Goal: Task Accomplishment & Management: Manage account settings

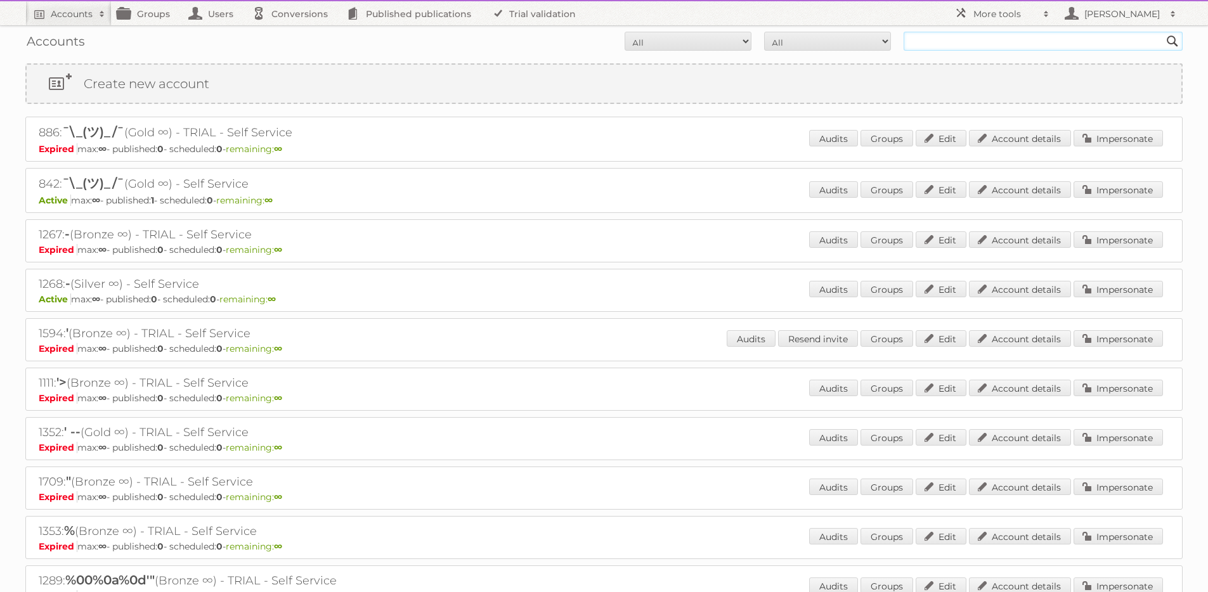
click at [946, 39] on input "text" at bounding box center [1043, 41] width 279 height 19
type input "[PERSON_NAME]"
click at [1163, 32] on input "Search" at bounding box center [1172, 41] width 19 height 19
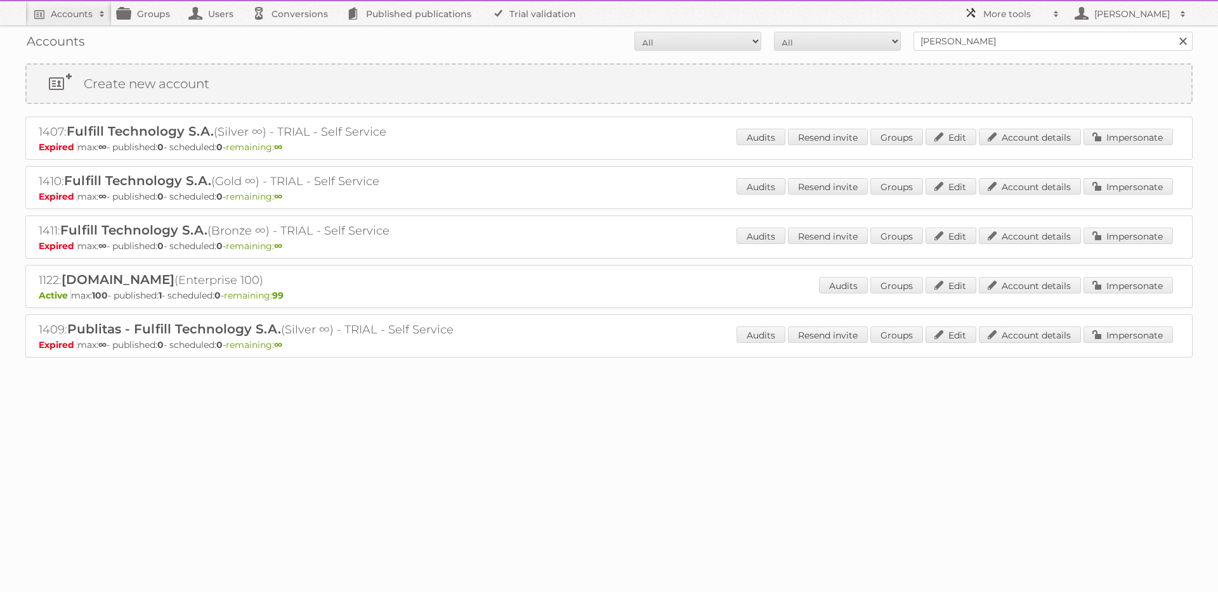
click at [1011, 19] on h2 "More tools" at bounding box center [1014, 14] width 63 height 13
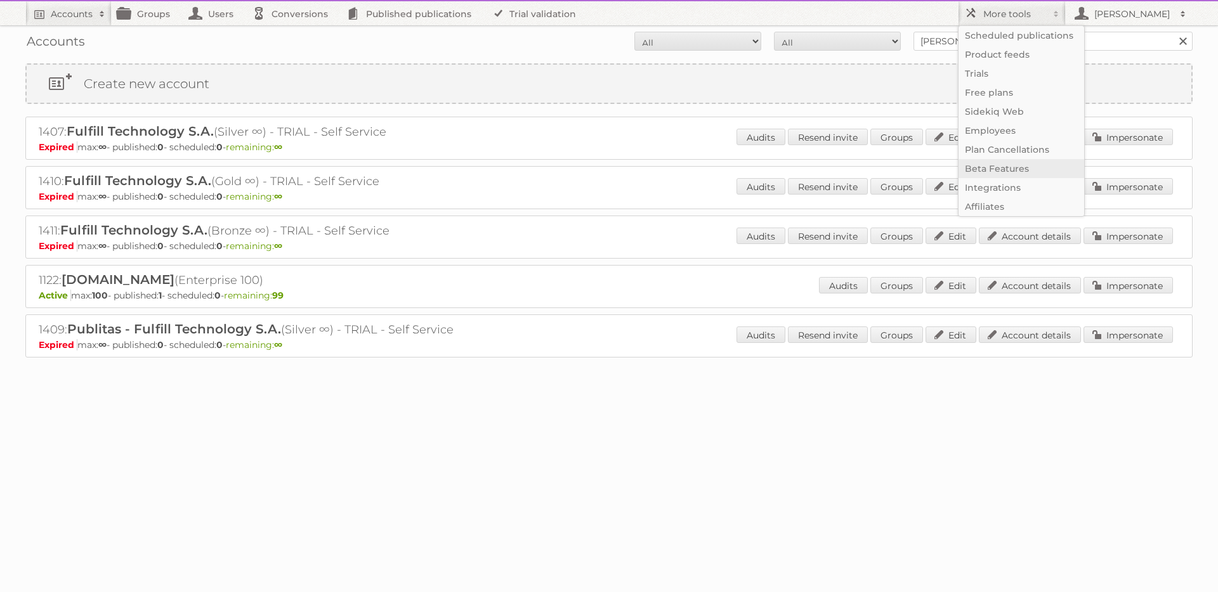
click at [1001, 165] on link "Beta Features" at bounding box center [1021, 168] width 126 height 19
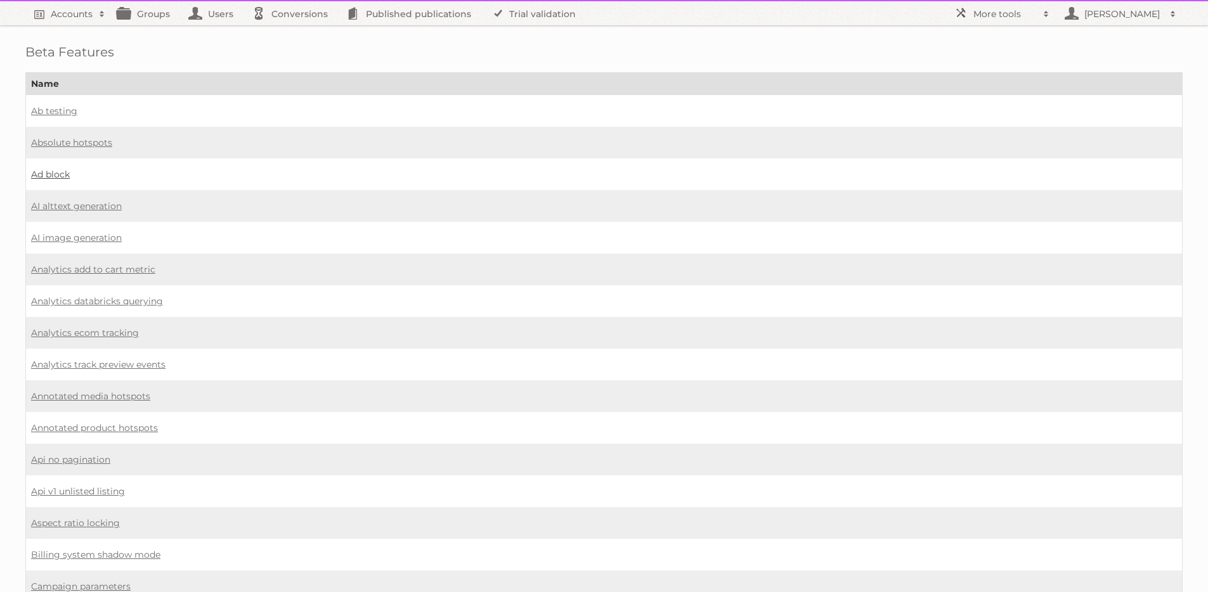
click at [57, 174] on link "Ad block" at bounding box center [50, 174] width 39 height 11
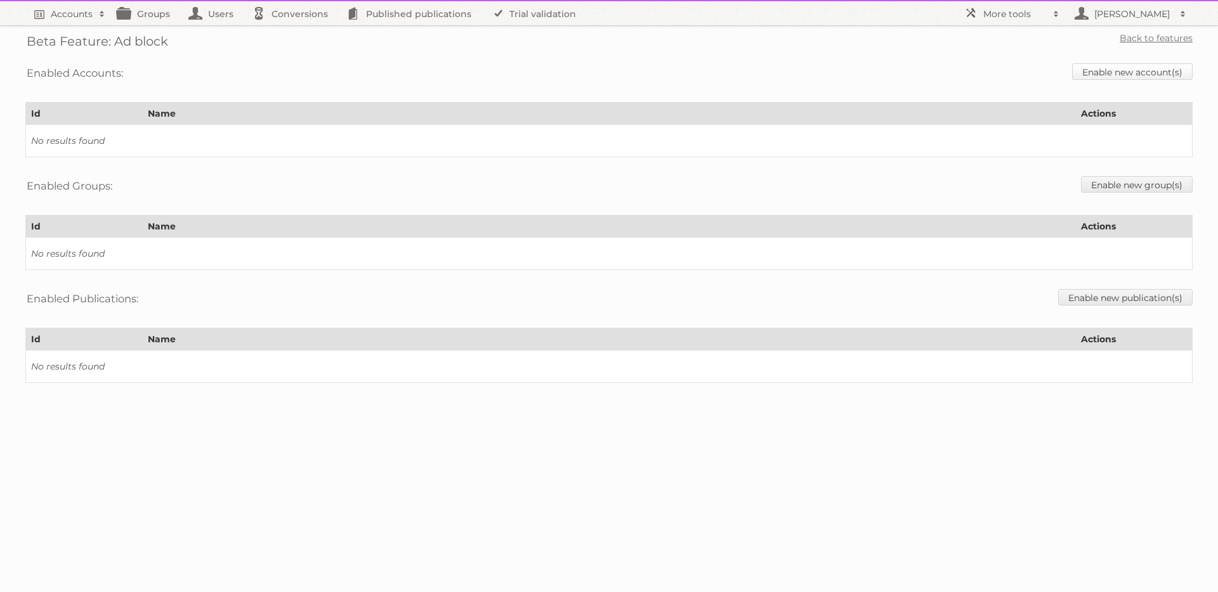
click at [1104, 74] on link "Enable new account(s)" at bounding box center [1132, 71] width 121 height 16
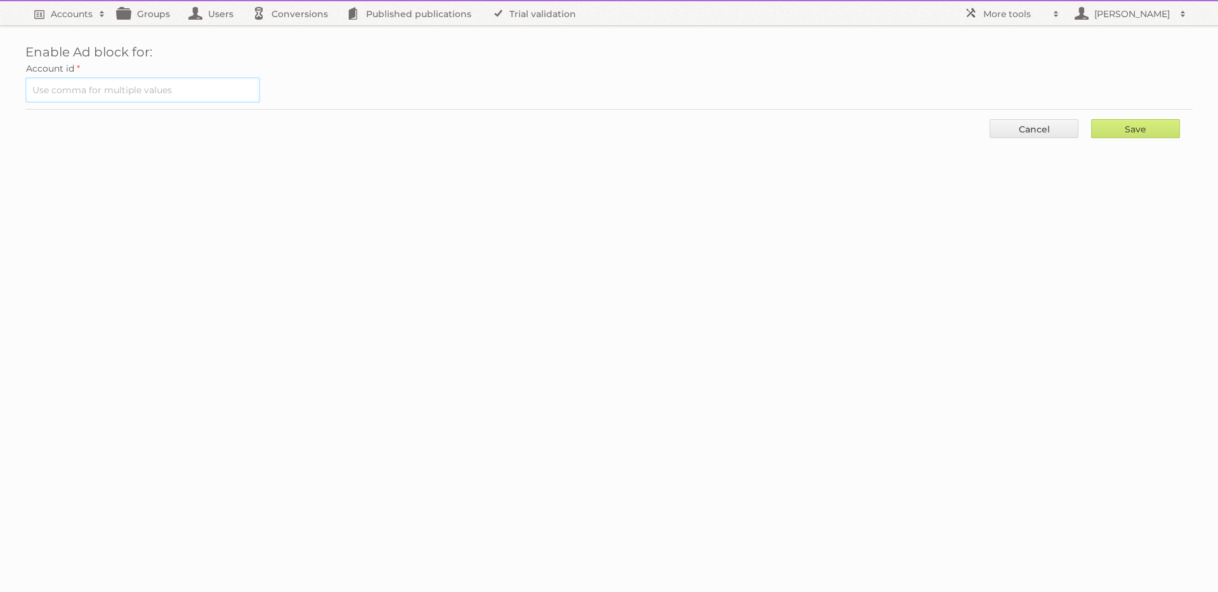
click at [75, 93] on input "text" at bounding box center [142, 89] width 235 height 25
type input "1122"
click at [1142, 127] on input "Save" at bounding box center [1135, 128] width 89 height 19
type input "..."
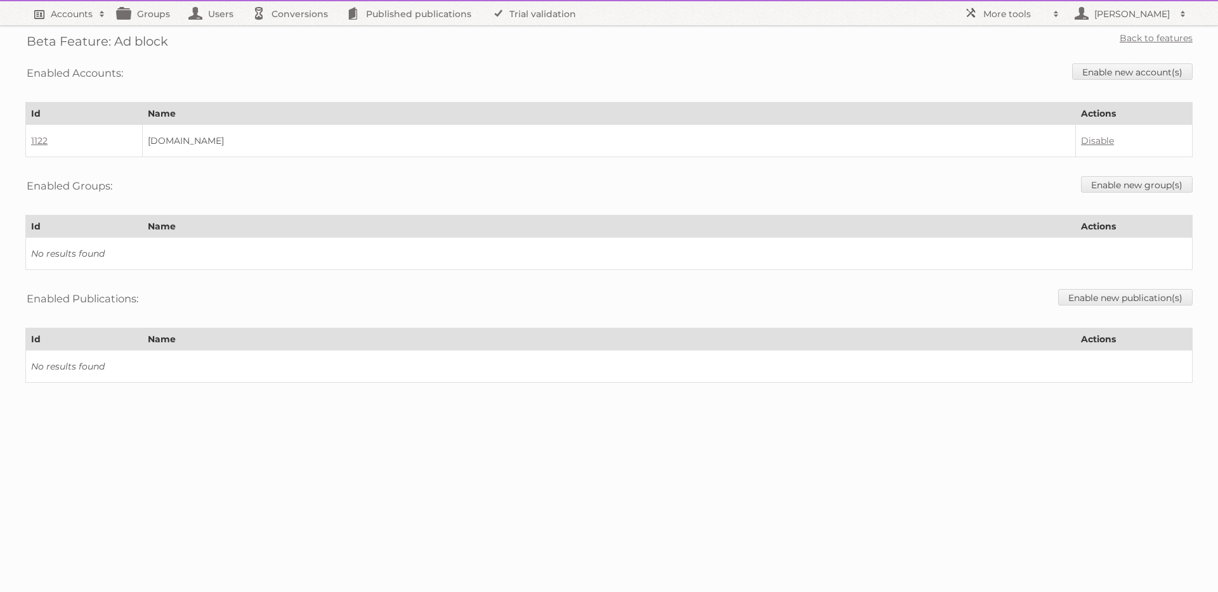
click at [78, 18] on h2 "Accounts" at bounding box center [72, 14] width 42 height 13
type input"] "1122"
click at [292, 32] on input "Search" at bounding box center [301, 41] width 19 height 19
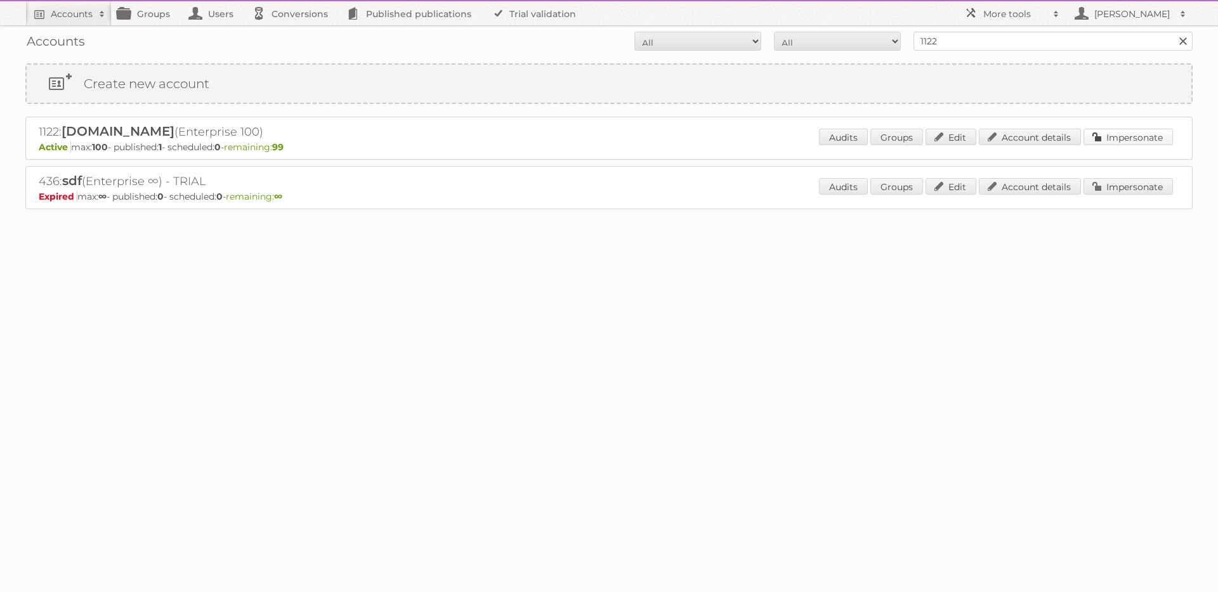
click at [1118, 138] on link "Impersonate" at bounding box center [1127, 137] width 89 height 16
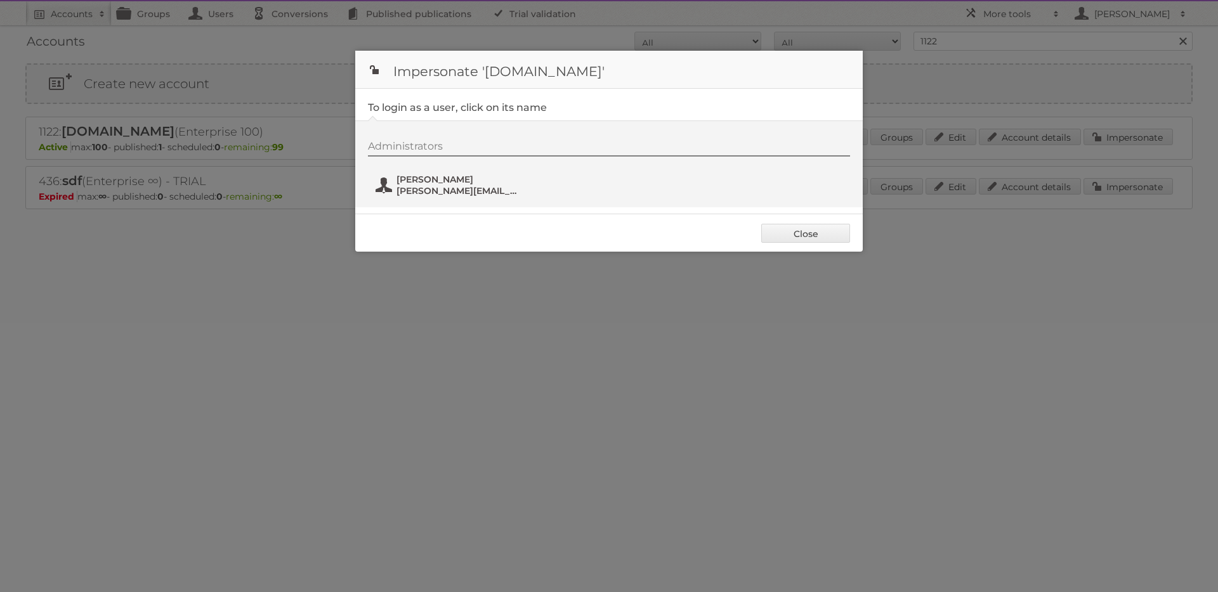
click at [453, 181] on span "[PERSON_NAME]" at bounding box center [457, 179] width 123 height 11
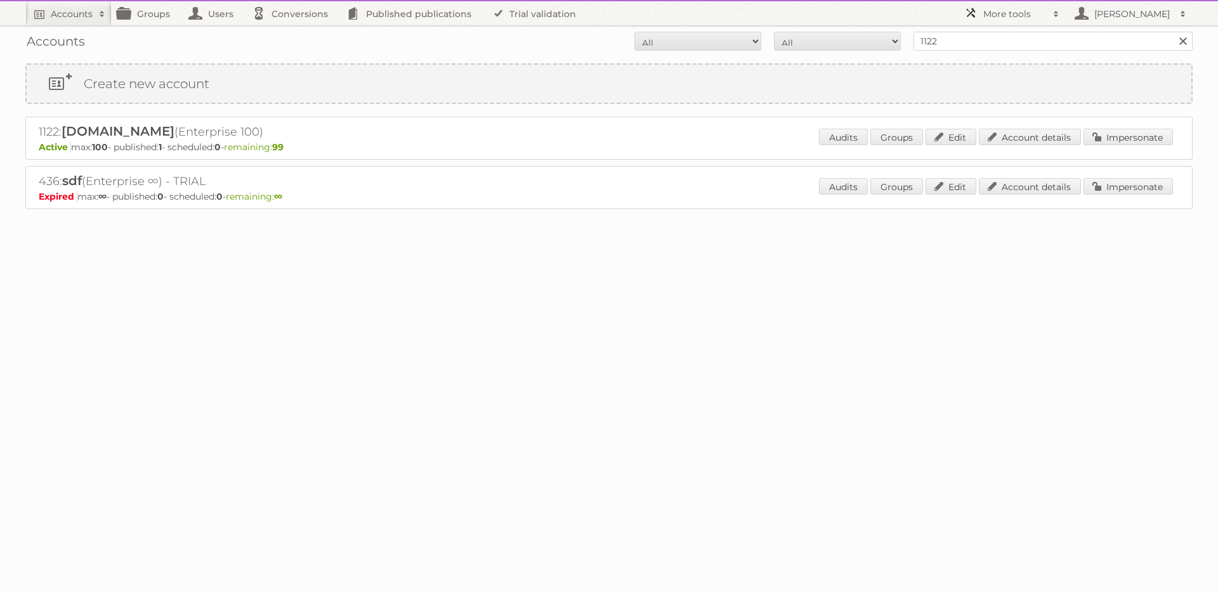
click at [1009, 11] on h2 "More tools" at bounding box center [1014, 14] width 63 height 13
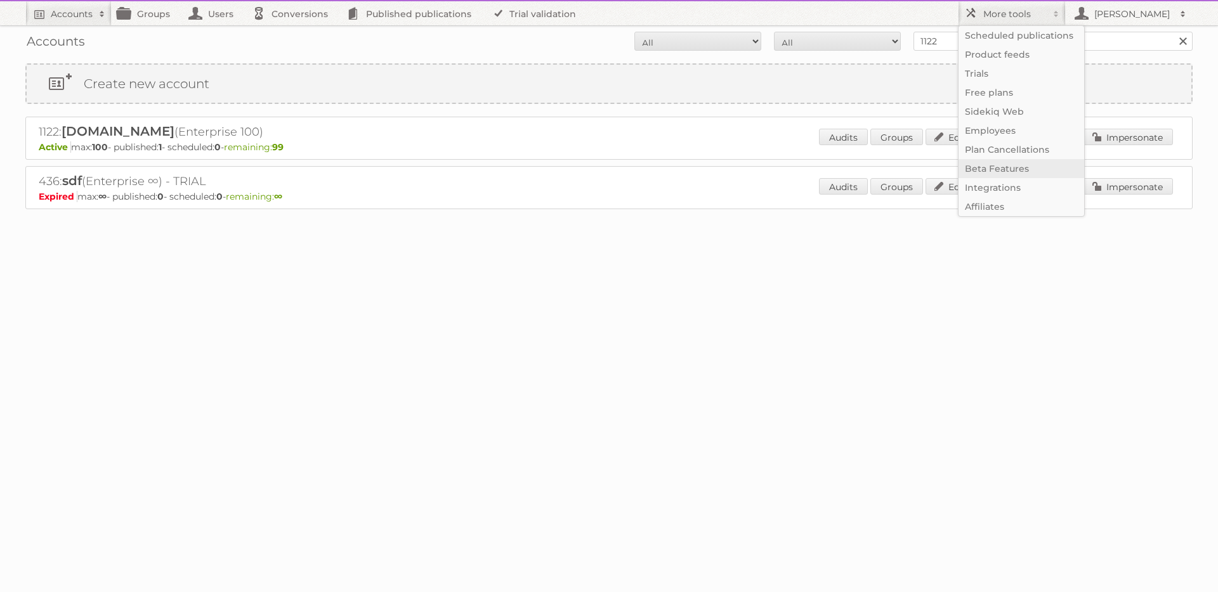
click at [989, 167] on link "Beta Features" at bounding box center [1021, 168] width 126 height 19
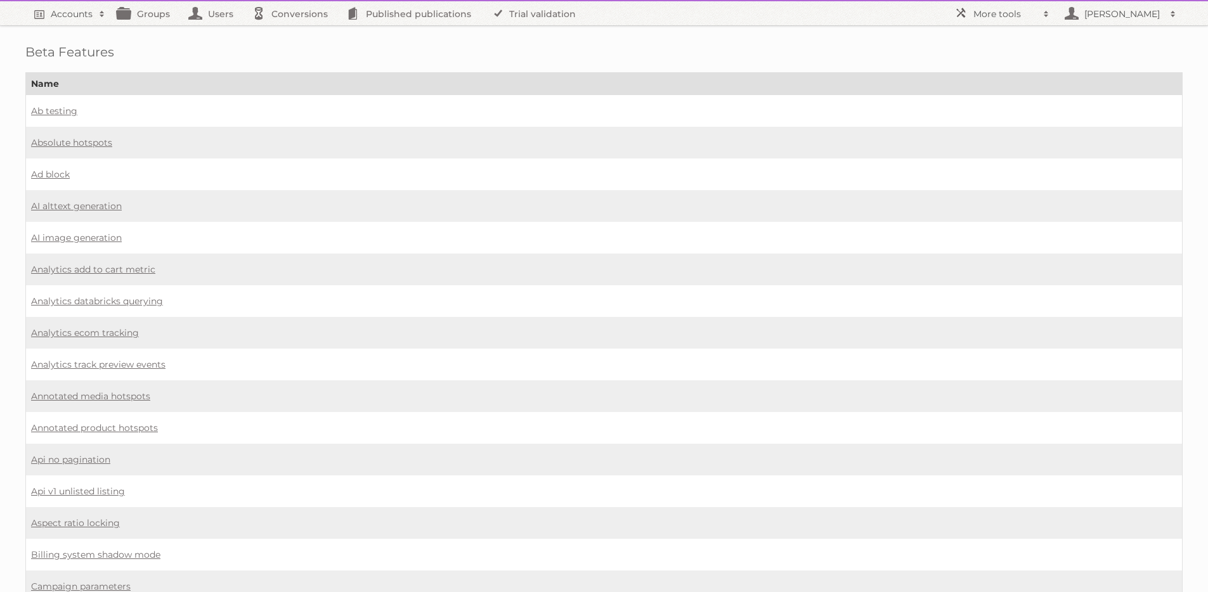
scroll to position [1014, 0]
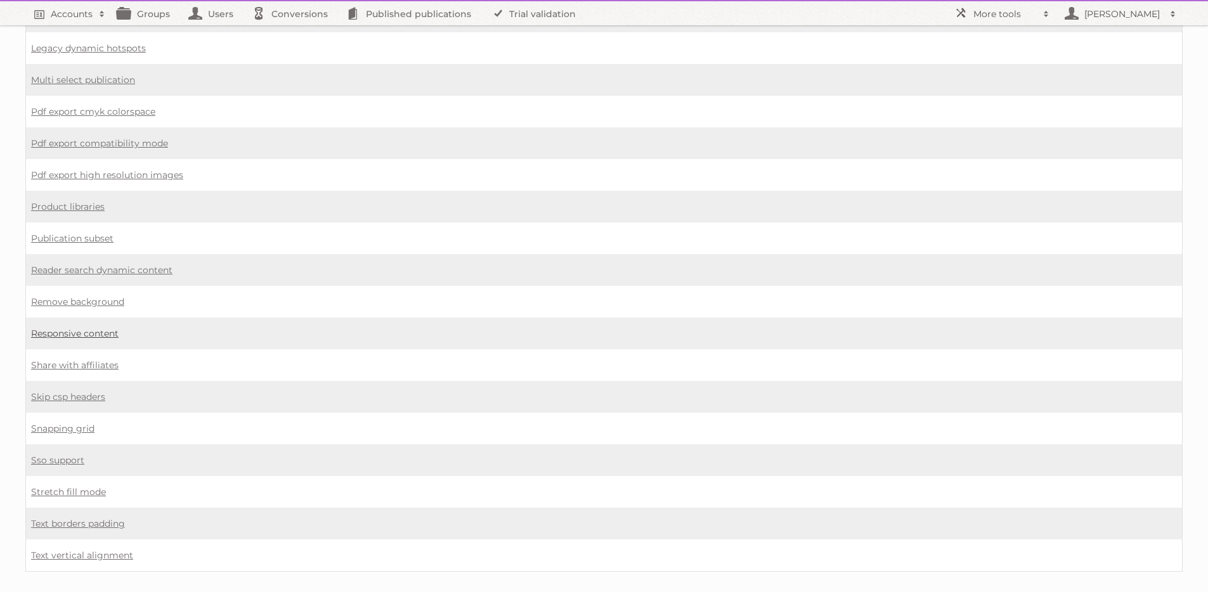
click at [91, 328] on link "Responsive content" at bounding box center [75, 333] width 88 height 11
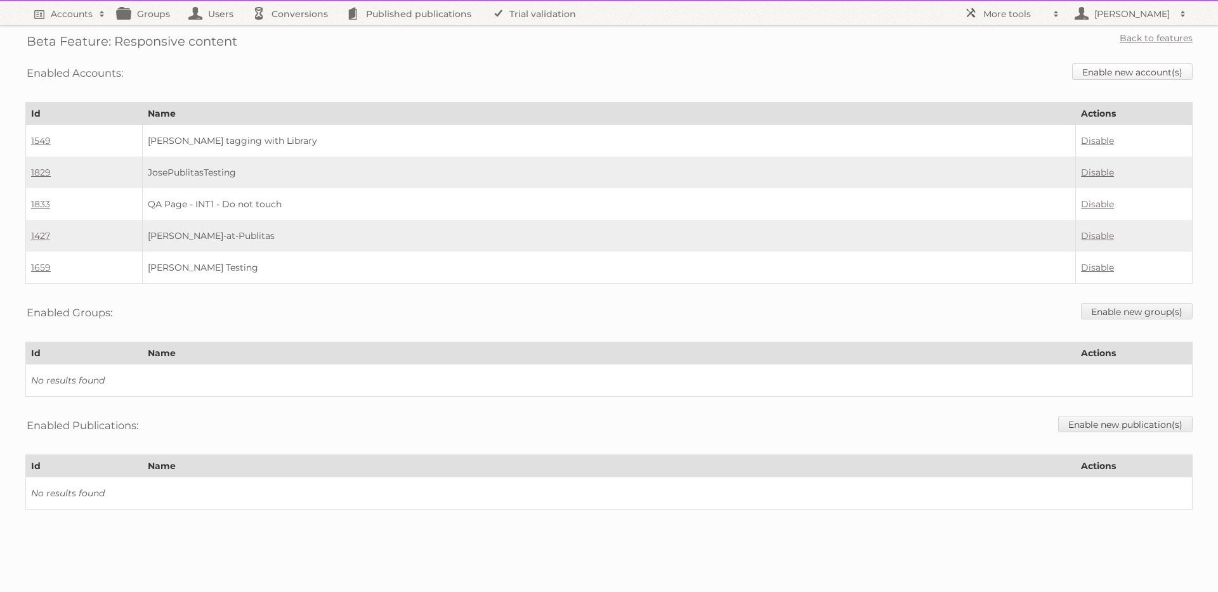
click at [1138, 68] on link "Enable new account(s)" at bounding box center [1132, 71] width 121 height 16
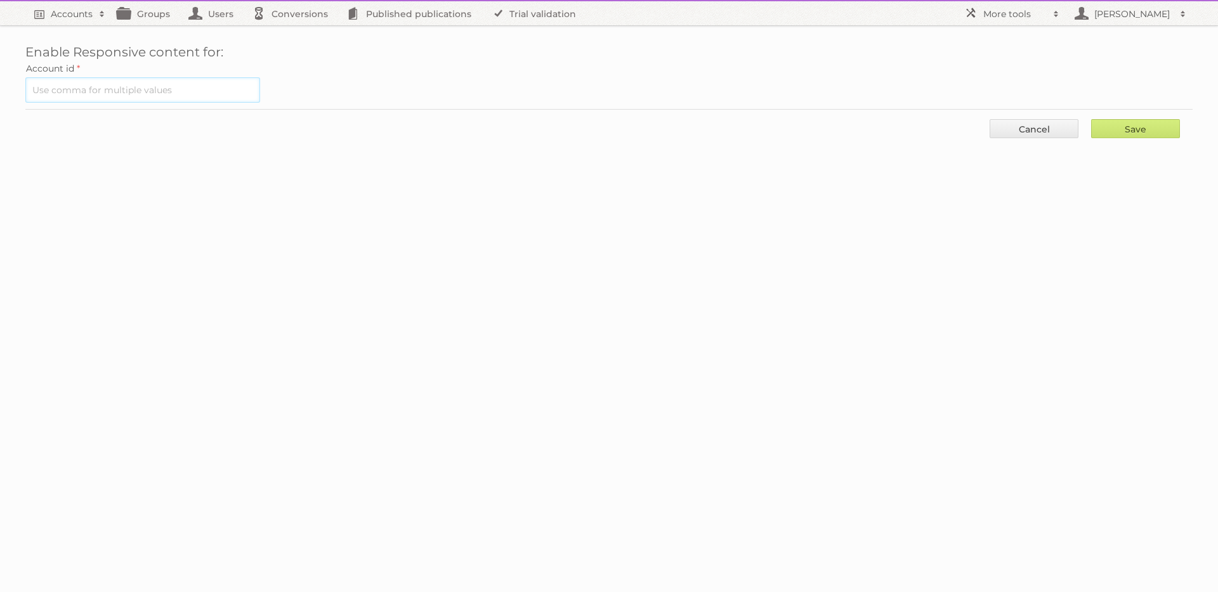
click at [69, 92] on input "text" at bounding box center [142, 89] width 235 height 25
type input "1122"
click at [1123, 122] on input "Save" at bounding box center [1135, 128] width 89 height 19
type input "..."
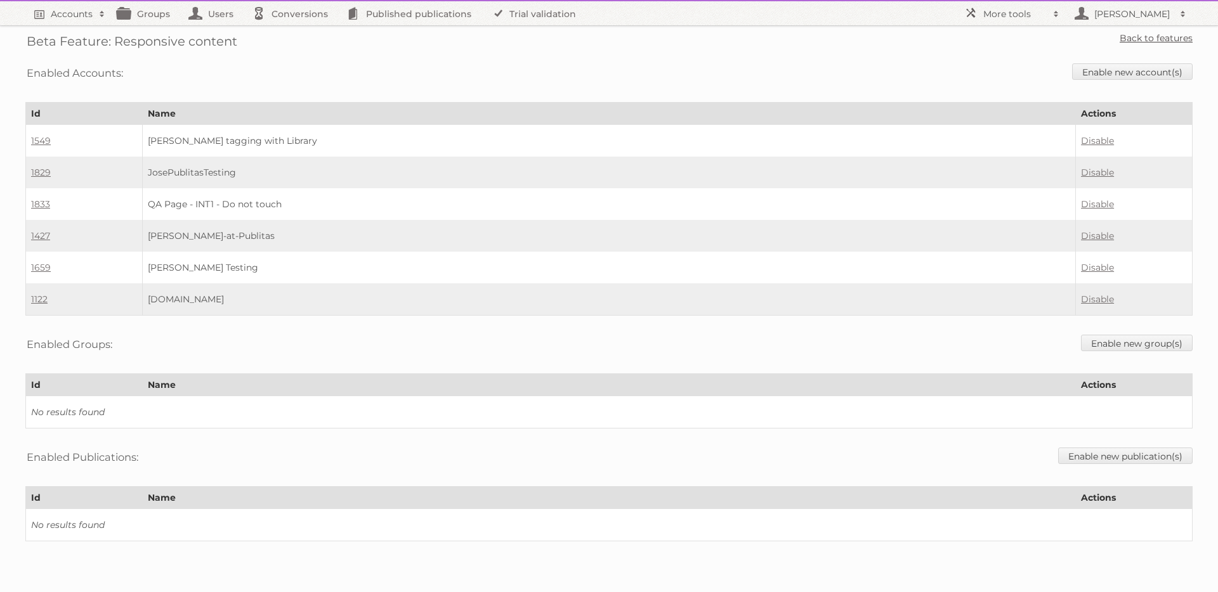
click at [1164, 37] on link "Back to features" at bounding box center [1155, 37] width 73 height 11
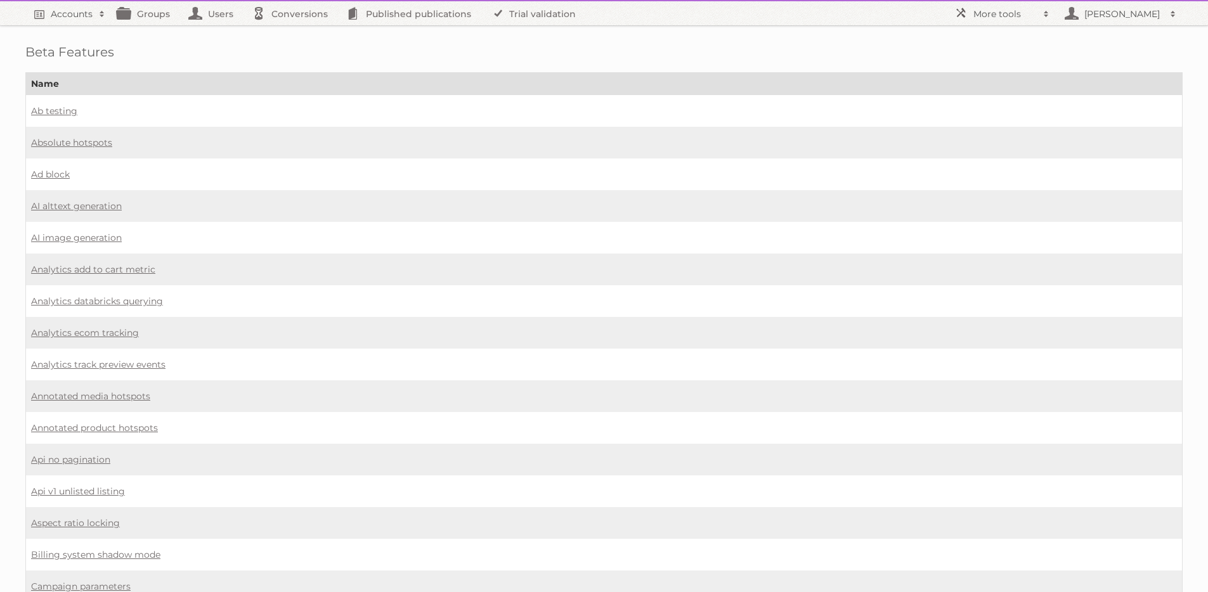
scroll to position [498, 0]
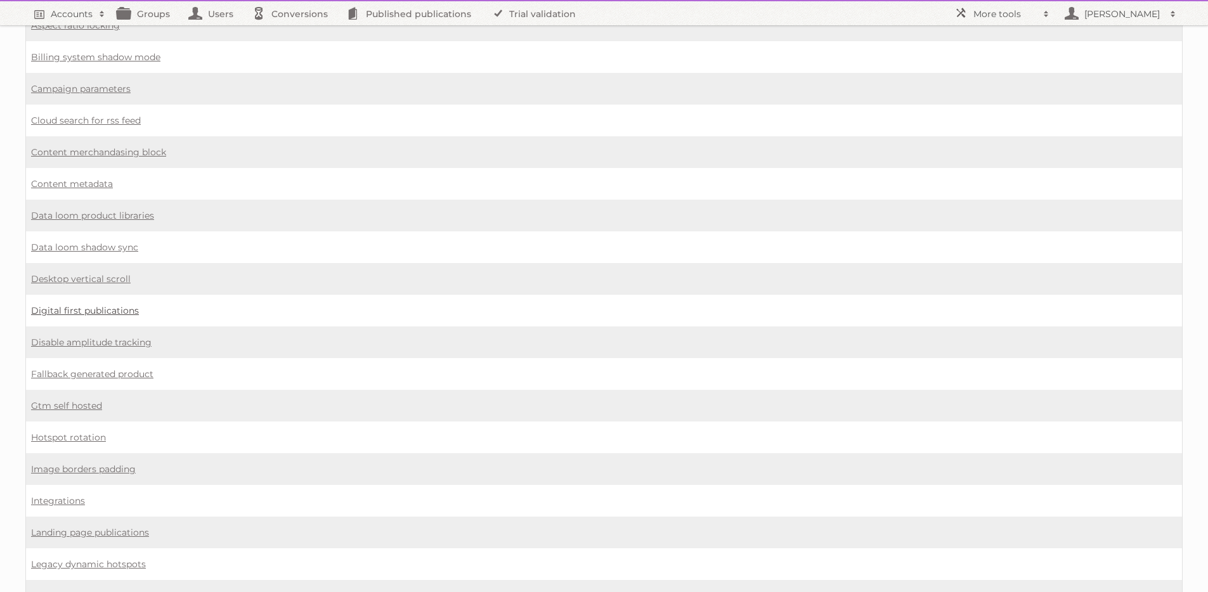
click at [96, 305] on link "Digital first publications" at bounding box center [85, 310] width 108 height 11
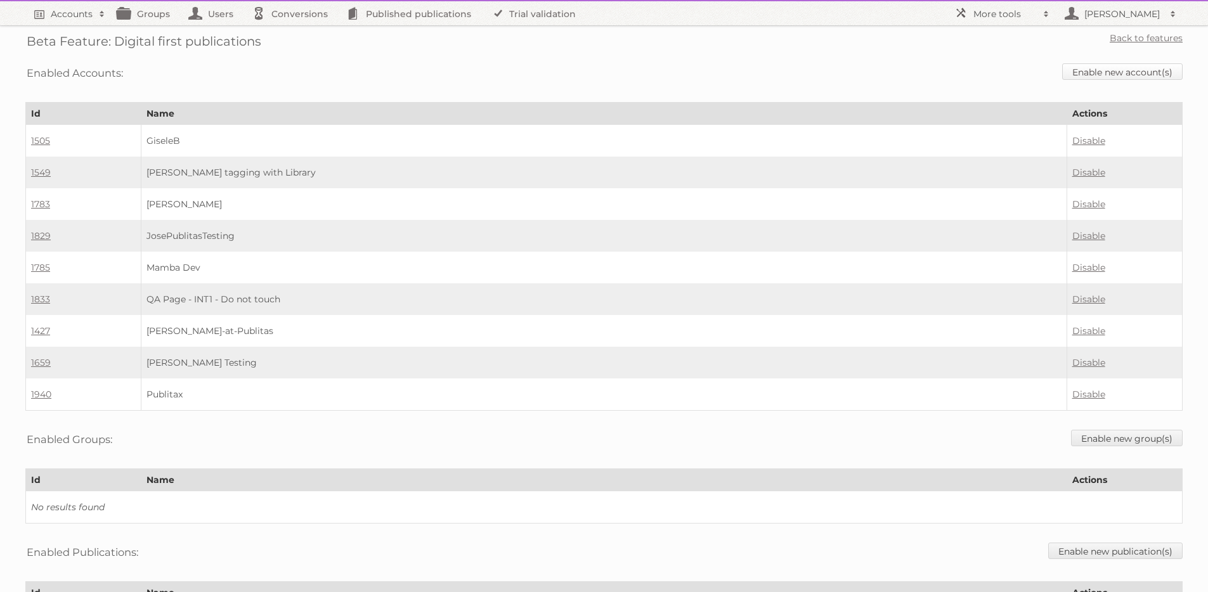
click at [1100, 72] on link "Enable new account(s)" at bounding box center [1122, 71] width 121 height 16
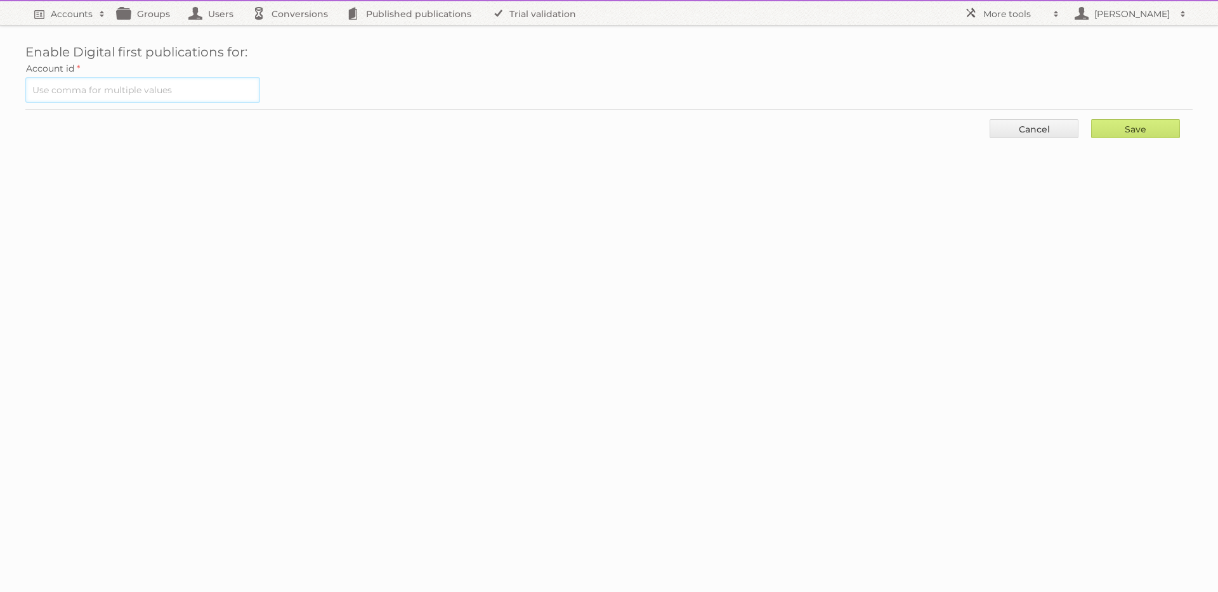
click at [109, 83] on input "text" at bounding box center [142, 89] width 235 height 25
type input "1122"
click at [1126, 133] on input "Save" at bounding box center [1135, 128] width 89 height 19
type input "..."
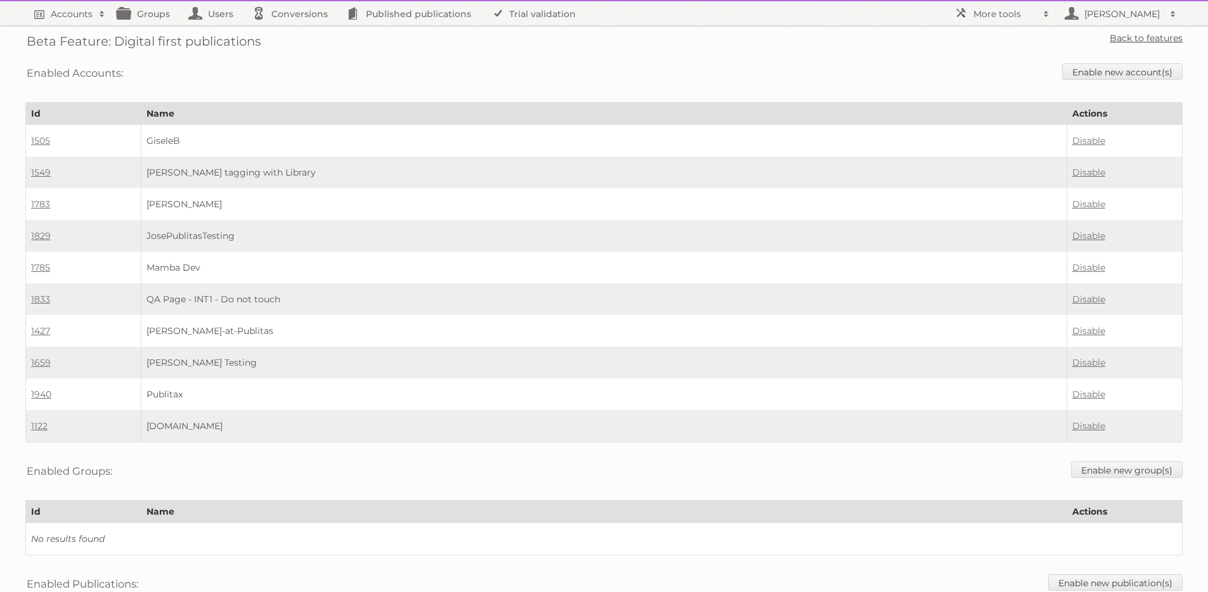
click at [1166, 37] on link "Back to features" at bounding box center [1146, 37] width 73 height 11
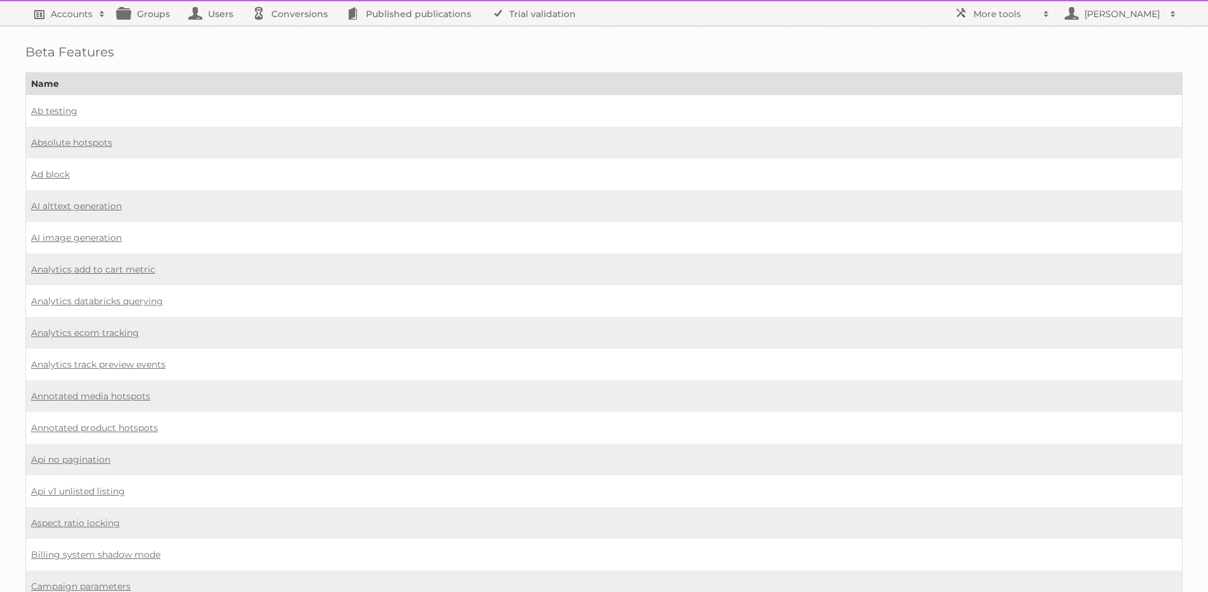
drag, startPoint x: 81, startPoint y: 9, endPoint x: 80, endPoint y: 16, distance: 7.6
click at [81, 9] on h2 "Accounts" at bounding box center [72, 14] width 42 height 13
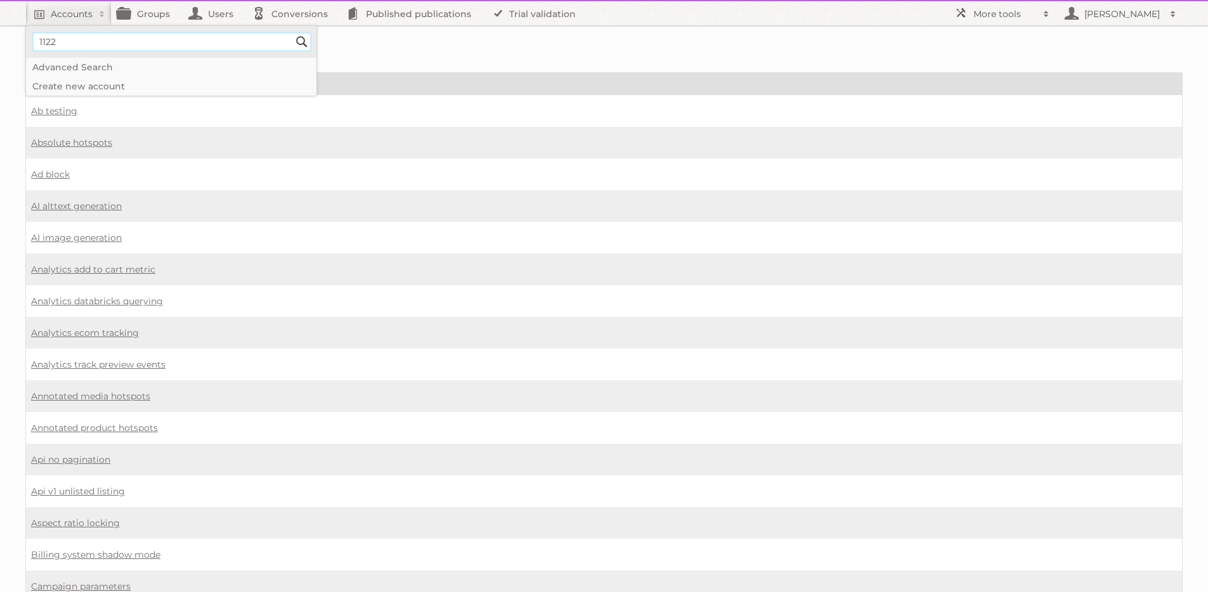
type input"] "1122"
click at [292, 32] on input "Search" at bounding box center [301, 41] width 19 height 19
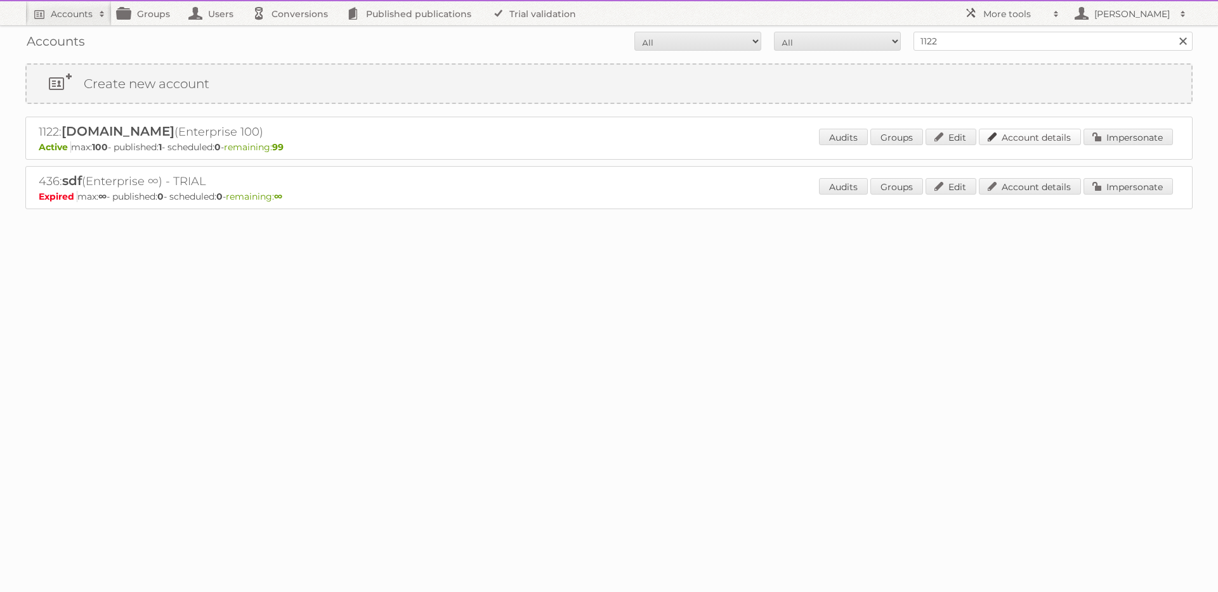
click at [1010, 134] on link "Account details" at bounding box center [1030, 137] width 102 height 16
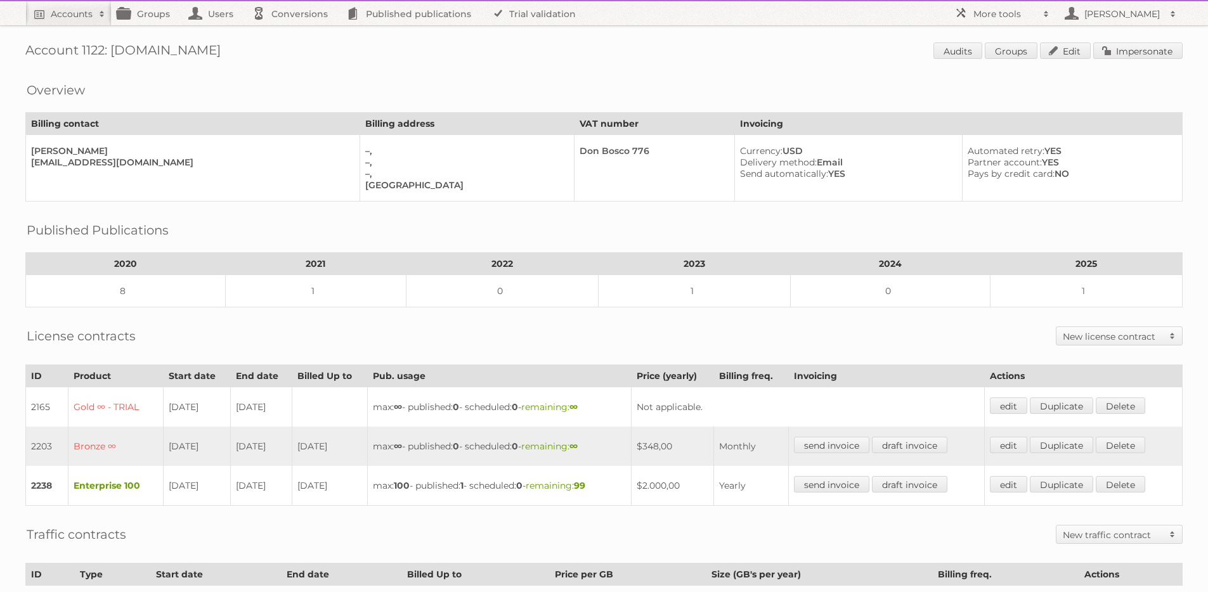
scroll to position [3, 0]
click at [1012, 479] on link "edit" at bounding box center [1008, 484] width 37 height 16
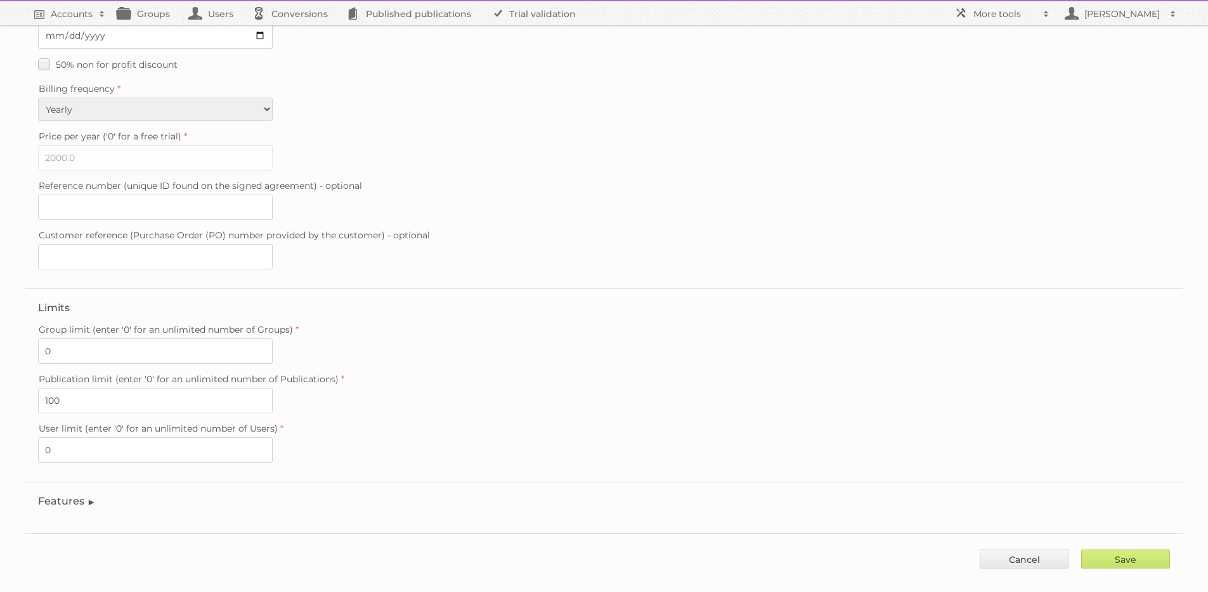
scroll to position [218, 0]
click at [64, 490] on legend "Features" at bounding box center [67, 496] width 58 height 12
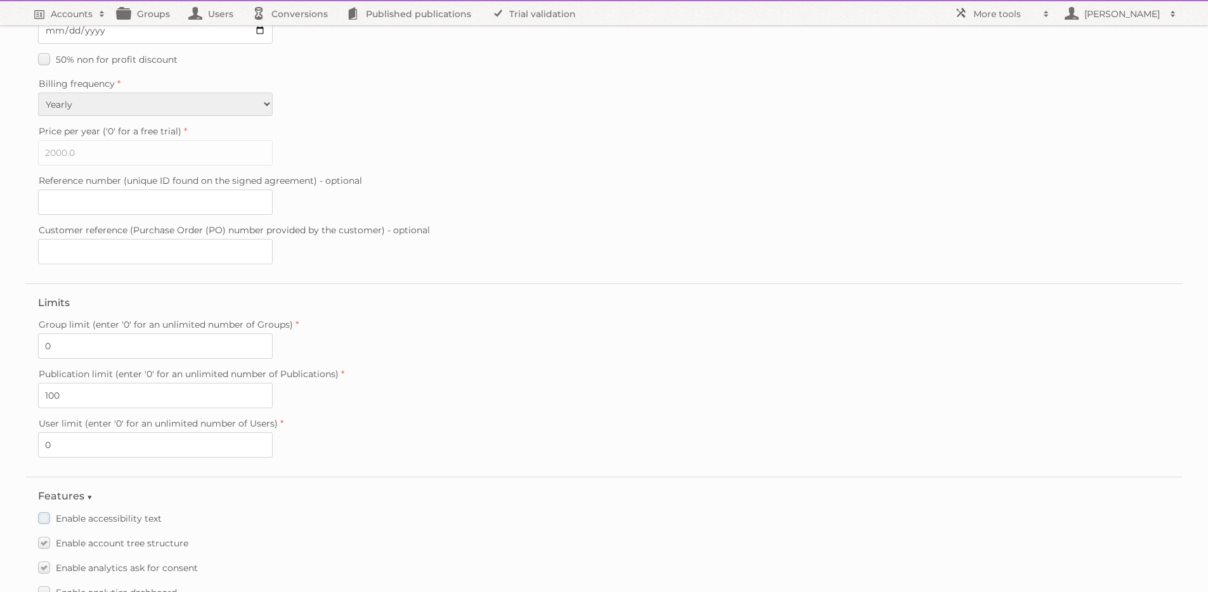
scroll to position [1517, 0]
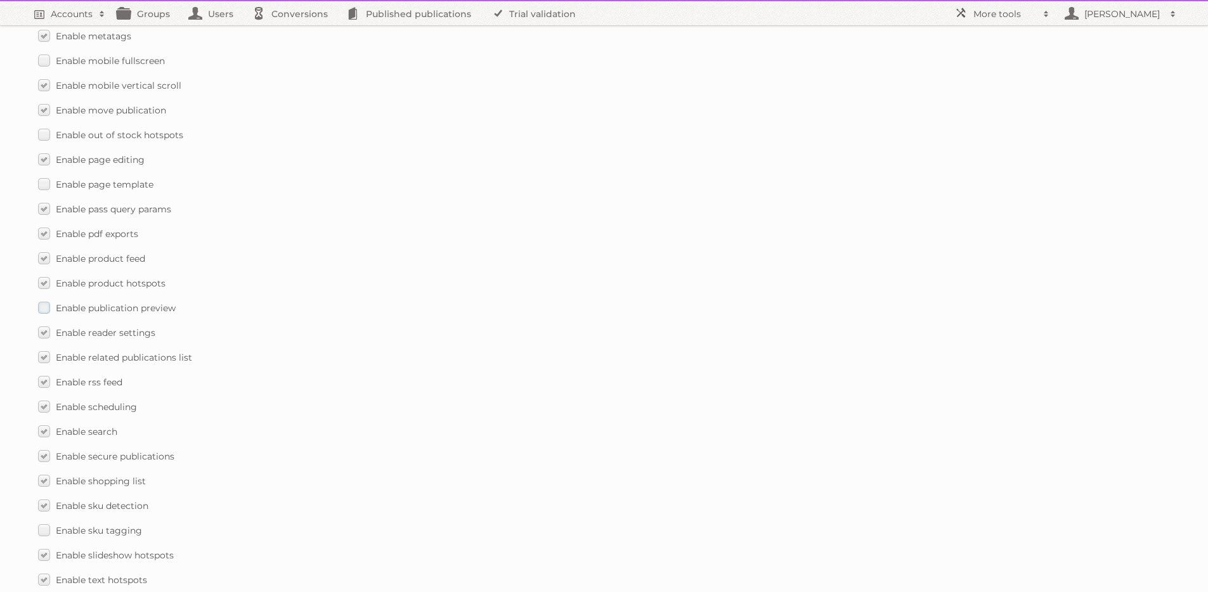
click at [46, 299] on label "Enable publication preview" at bounding box center [107, 308] width 138 height 18
click at [0, 0] on input "Enable publication preview" at bounding box center [0, 0] width 0 height 0
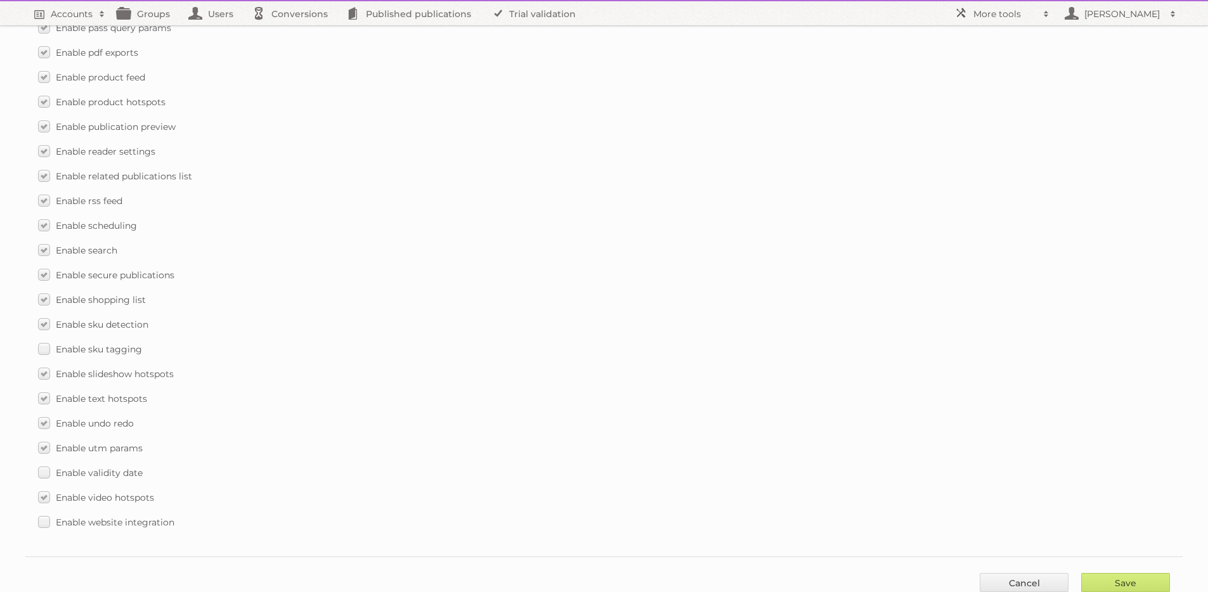
scroll to position [1727, 0]
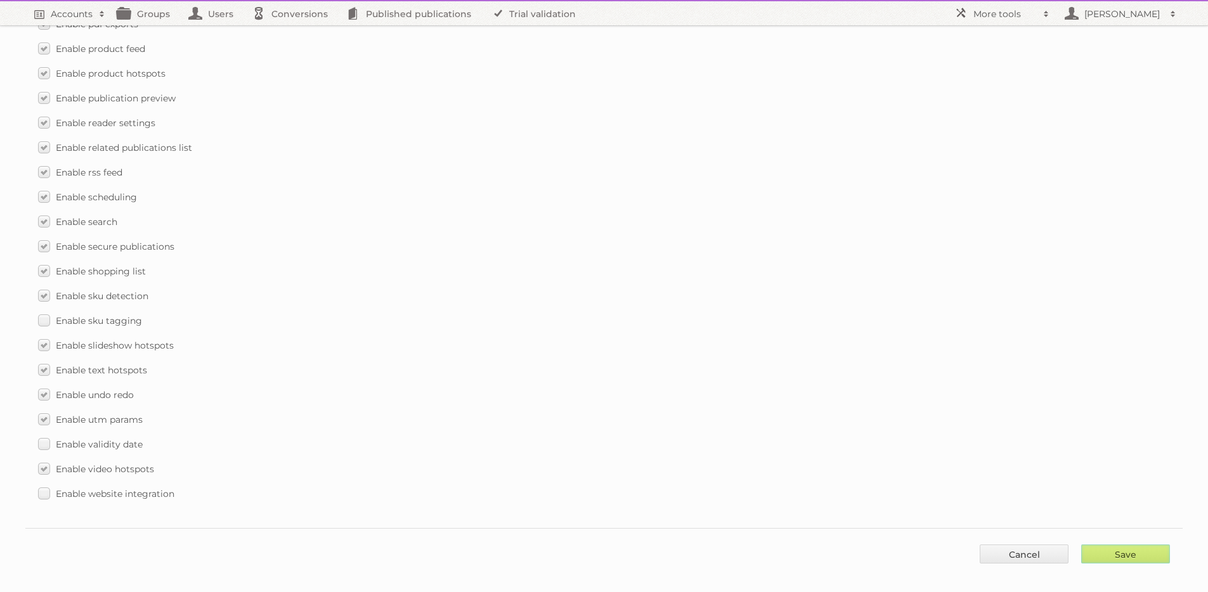
drag, startPoint x: 1151, startPoint y: 545, endPoint x: 1148, endPoint y: 532, distance: 13.6
click at [1151, 545] on input "Save" at bounding box center [1125, 554] width 89 height 19
type input "..."
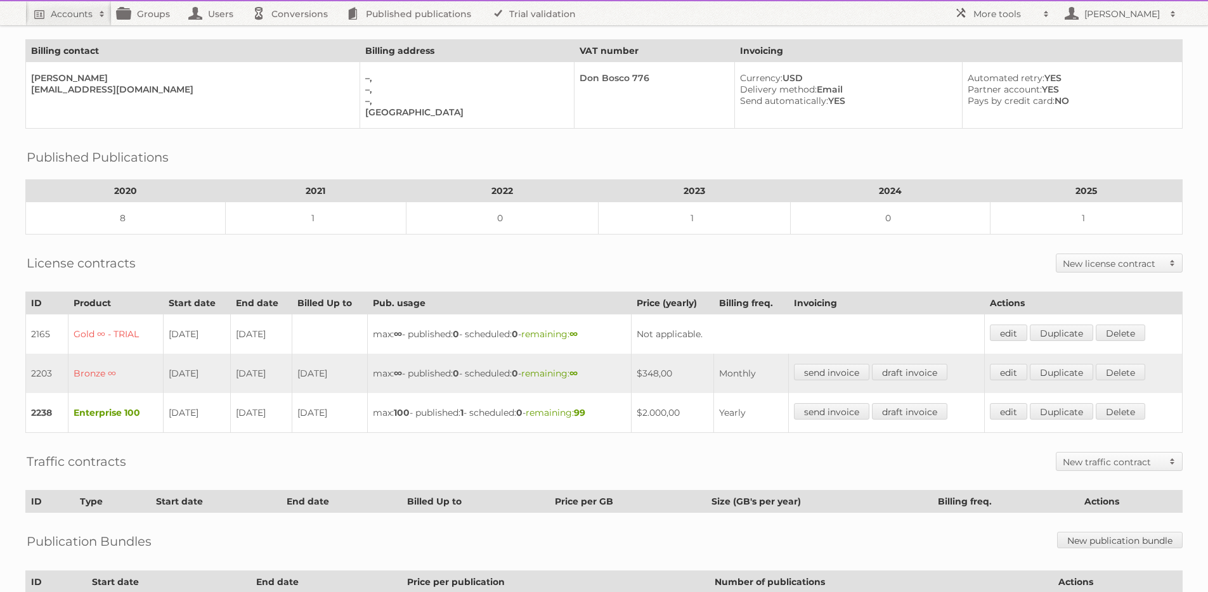
scroll to position [197, 0]
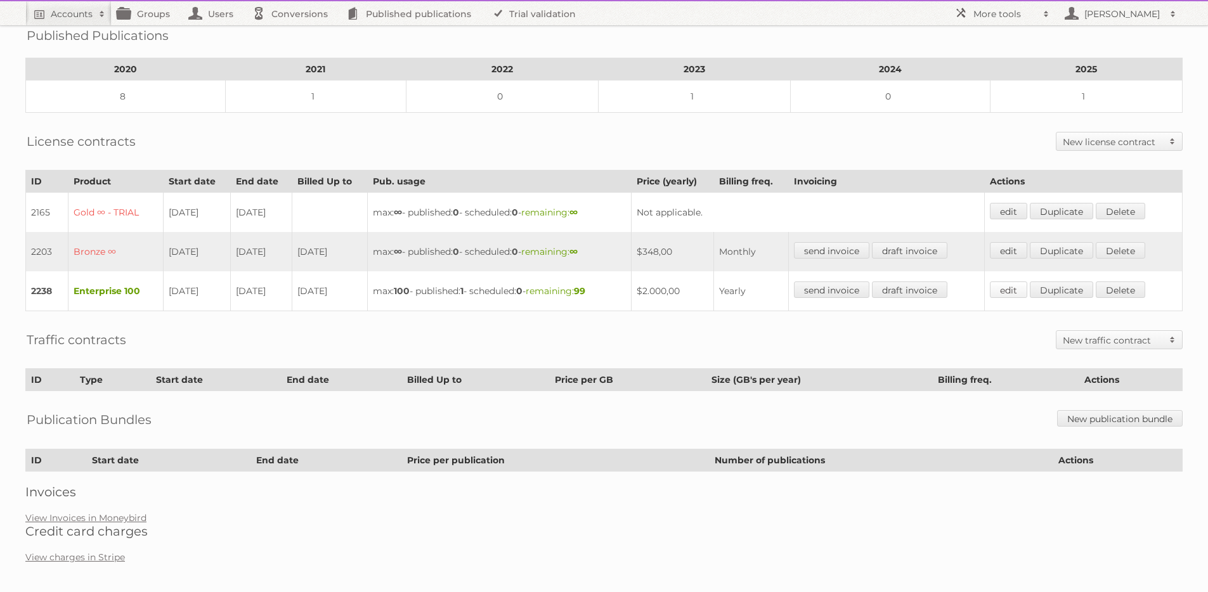
click at [1021, 285] on link "edit" at bounding box center [1008, 290] width 37 height 16
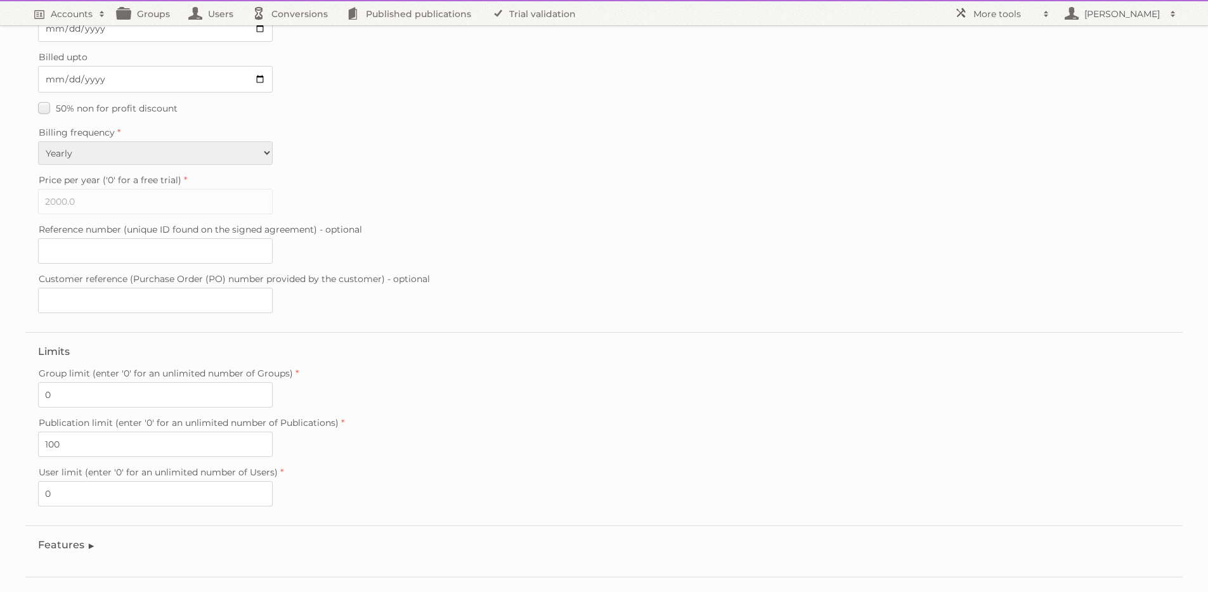
scroll to position [218, 0]
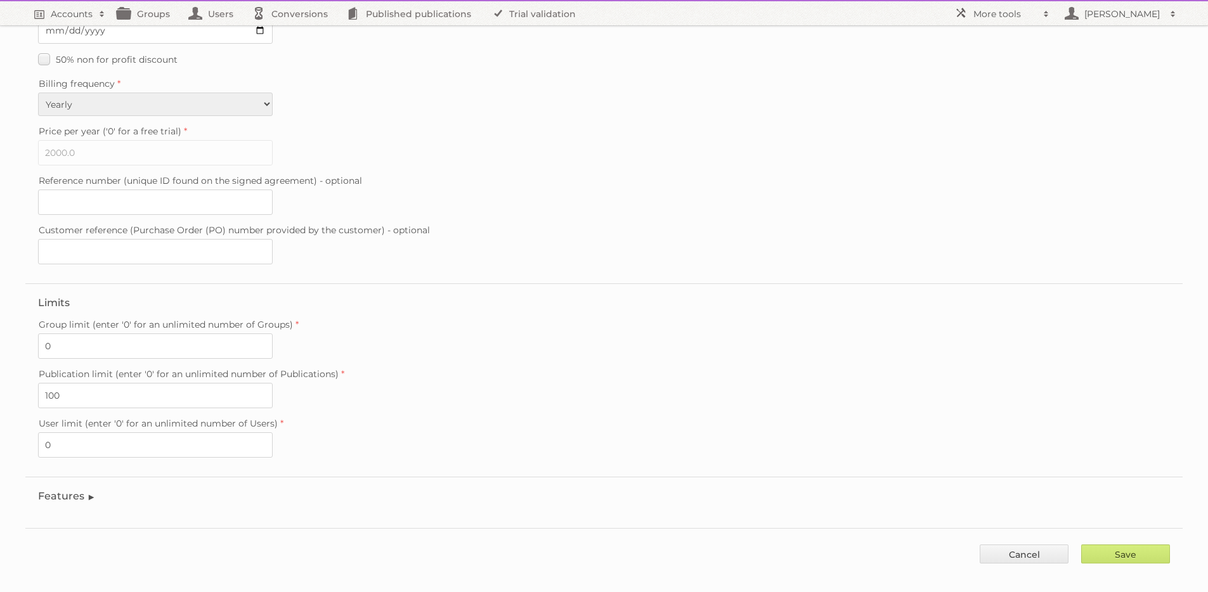
click at [54, 490] on legend "Features" at bounding box center [67, 496] width 58 height 12
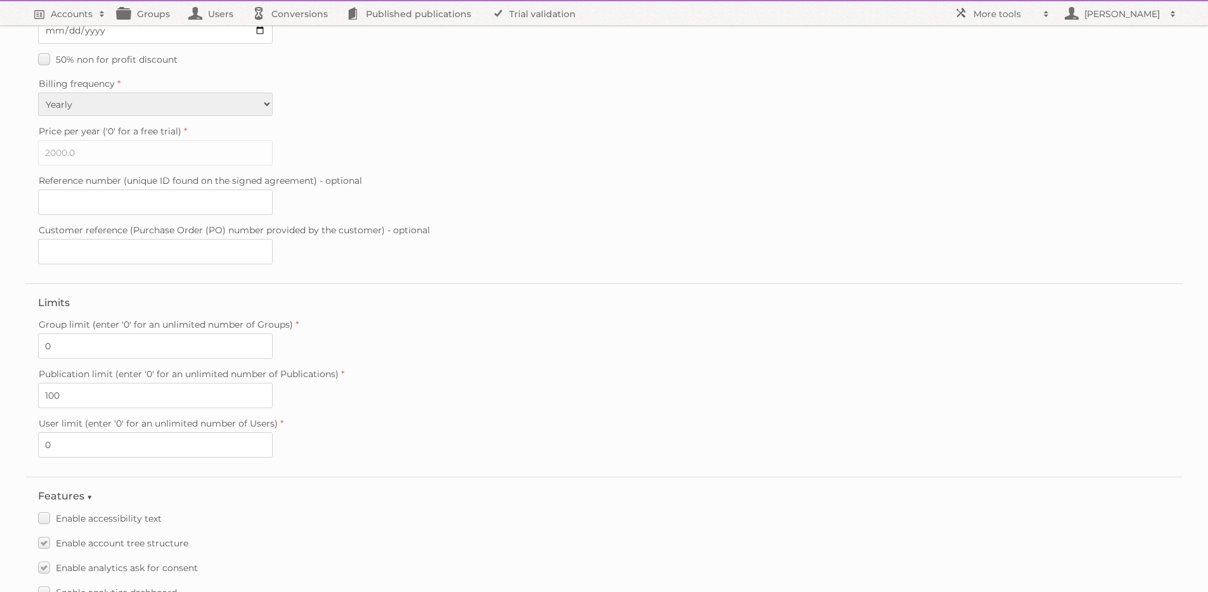
scroll to position [1517, 0]
